Goal: Navigation & Orientation: Go to known website

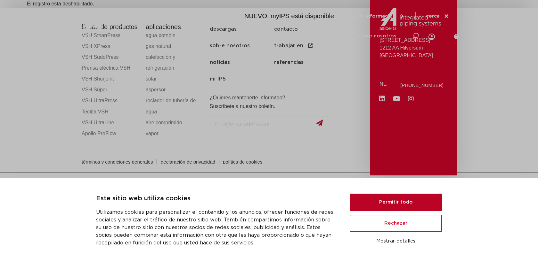
click at [389, 204] on button "Permitir todo" at bounding box center [396, 202] width 92 height 17
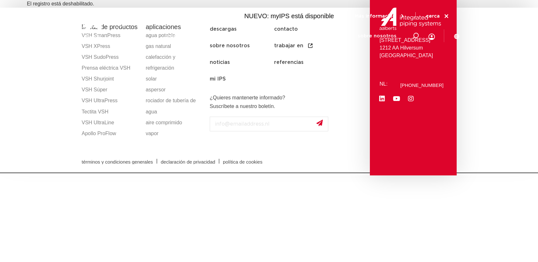
click at [160, 37] on div at bounding box center [120, 24] width 84 height 29
click at [154, 35] on img at bounding box center [119, 24] width 82 height 29
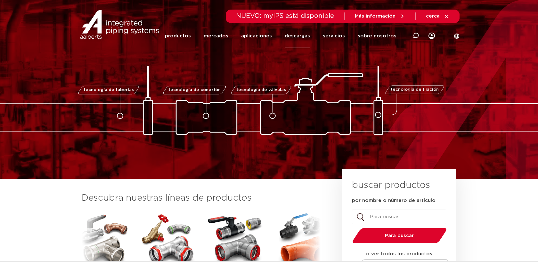
click at [302, 37] on font "descargas" at bounding box center [297, 36] width 25 height 5
